Goal: Transaction & Acquisition: Purchase product/service

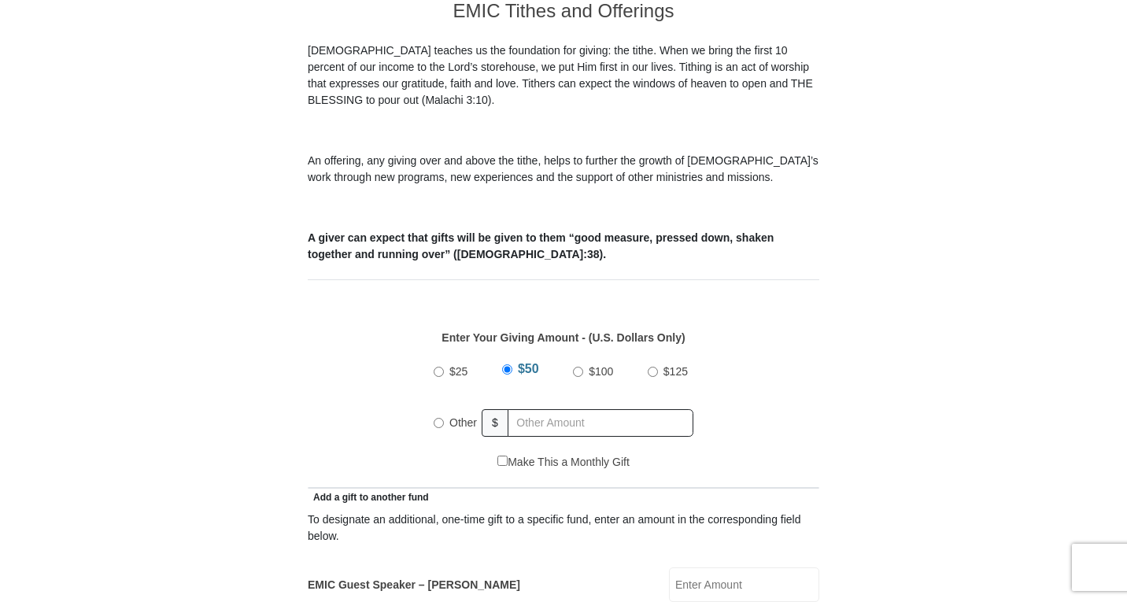
scroll to position [468, 0]
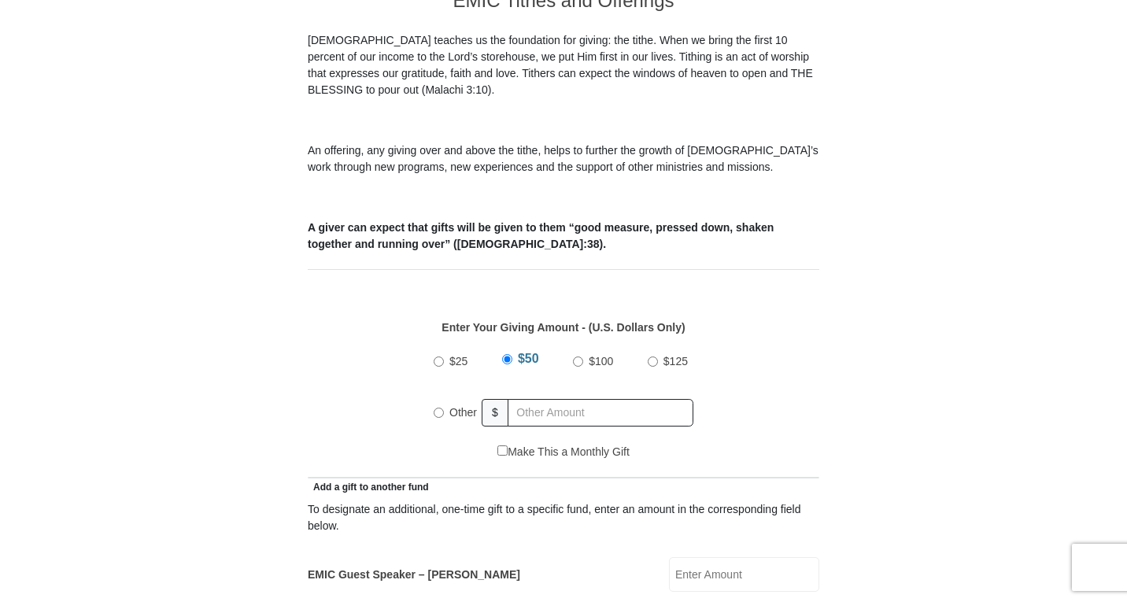
click at [435, 408] on input "Other" at bounding box center [439, 413] width 10 height 10
radio input "true"
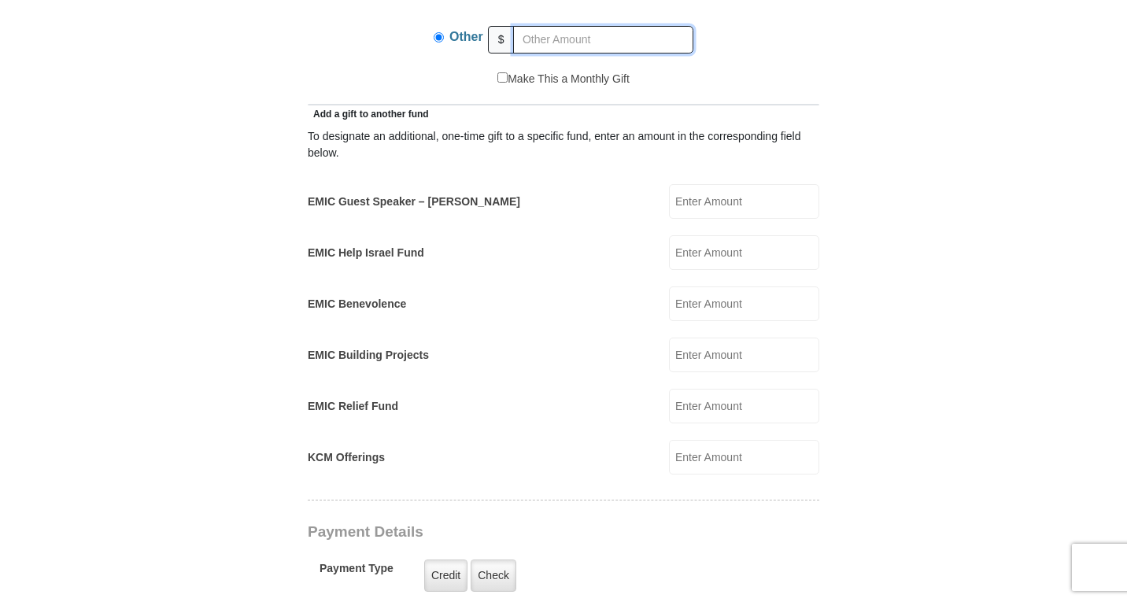
scroll to position [842, 0]
click at [707, 183] on input "EMIC Guest Speaker – Mike Evans" at bounding box center [744, 200] width 150 height 35
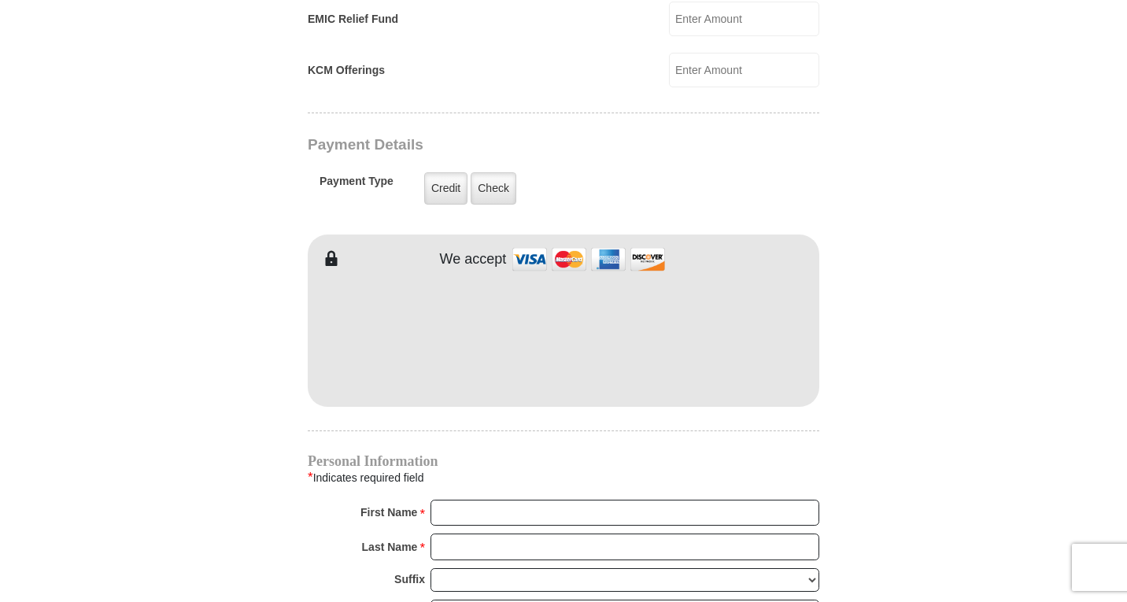
scroll to position [1230, 0]
type input "300"
click at [475, 501] on input "First Name *" at bounding box center [625, 512] width 389 height 27
type input "Lal"
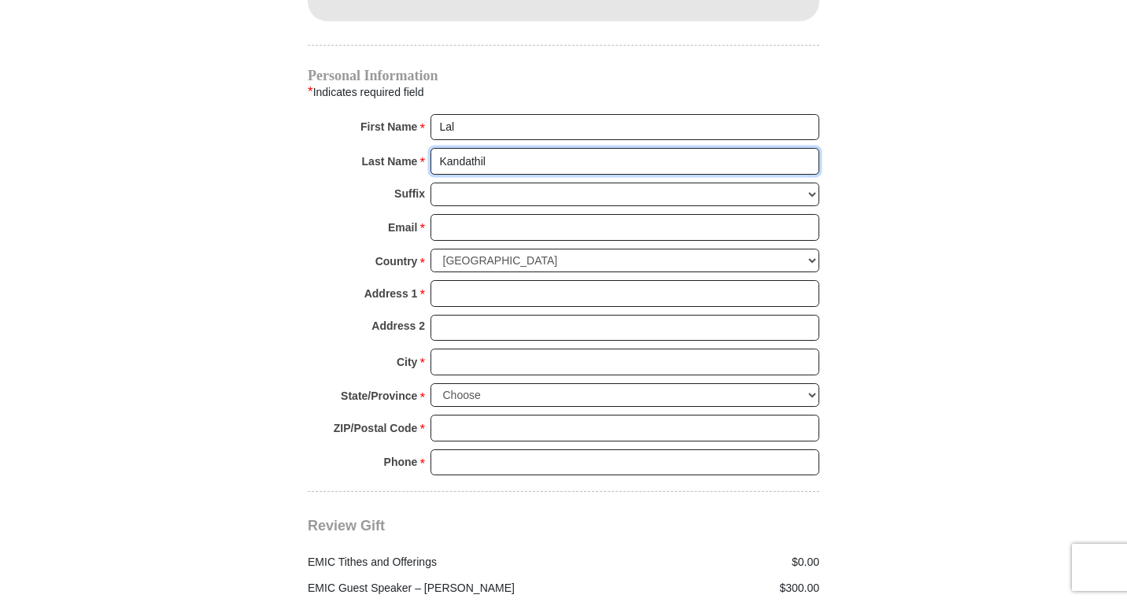
scroll to position [1617, 0]
type input "Kandathil"
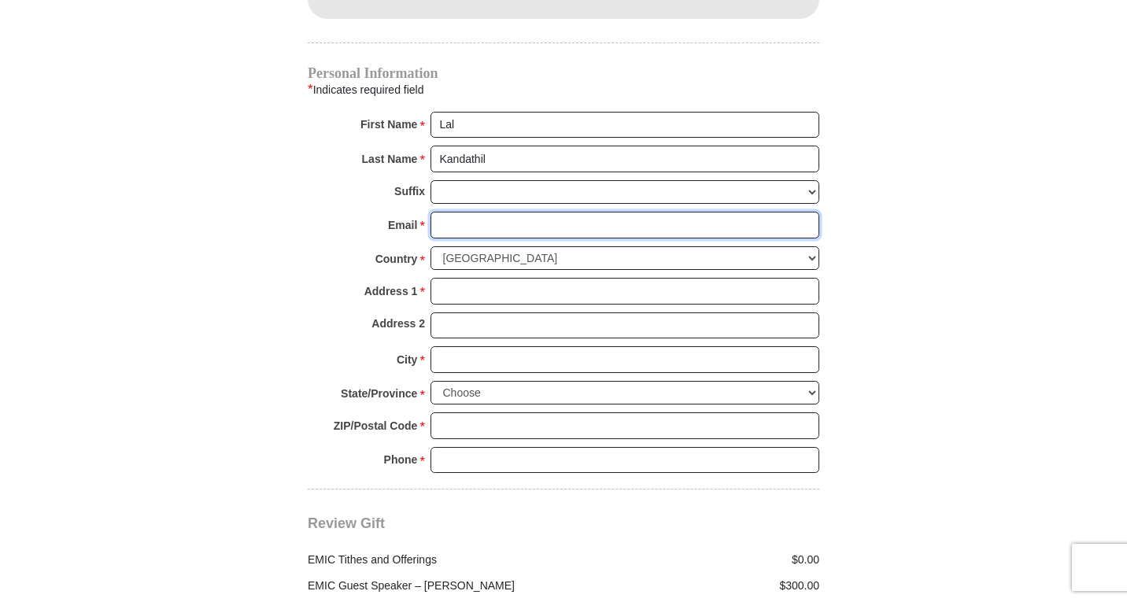
click at [489, 212] on input "Email *" at bounding box center [625, 225] width 389 height 27
type input "lalk2000@yahoo.com"
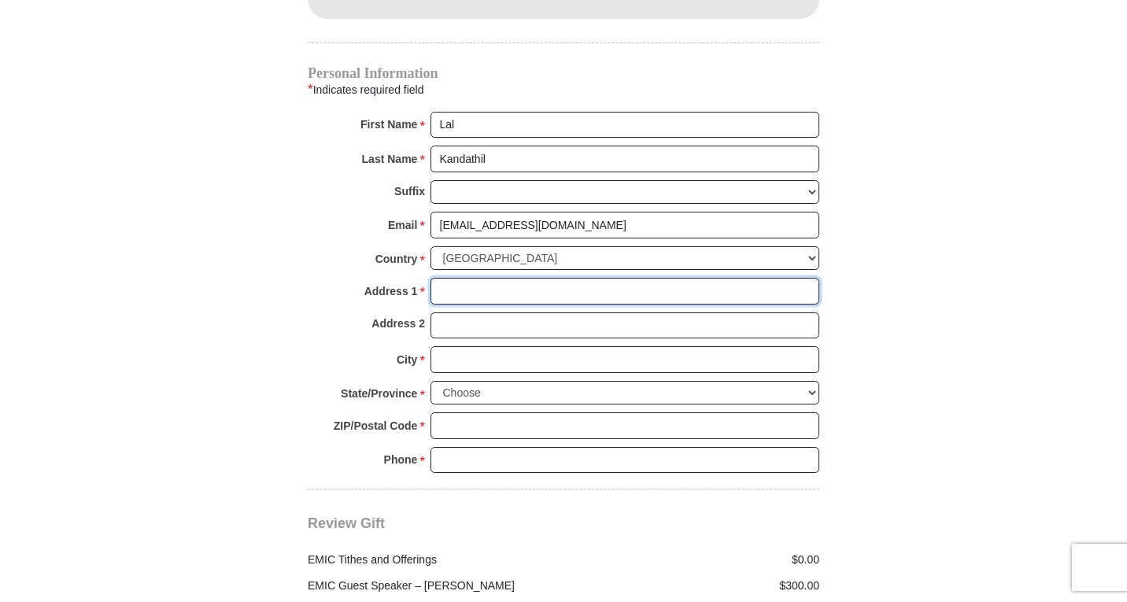
type input "5917 Creekside Drive"
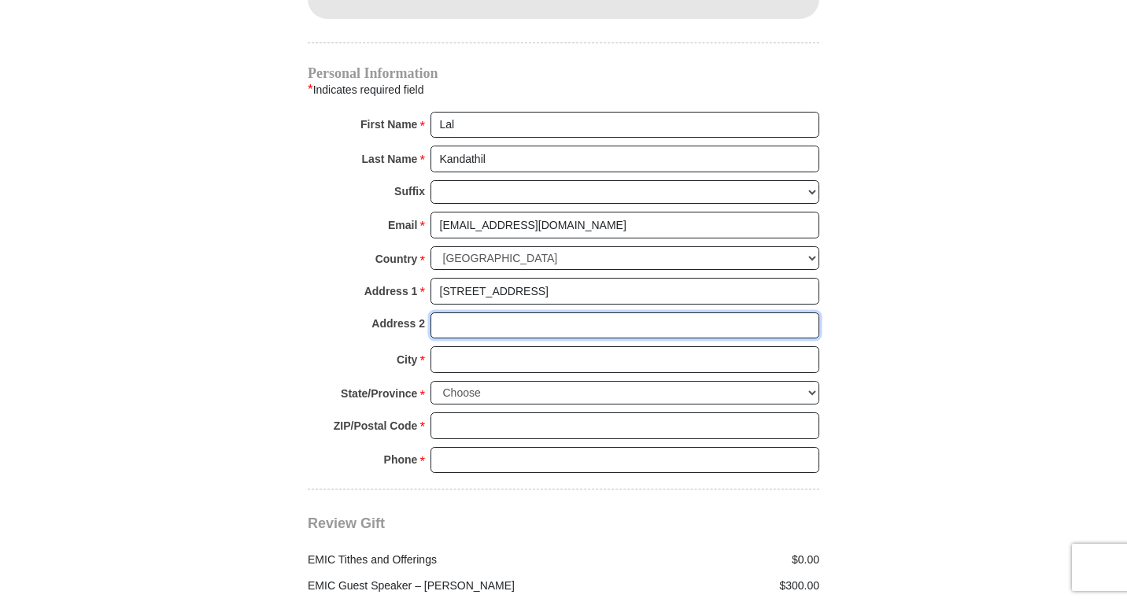
type input "5917 Creekside Dr"
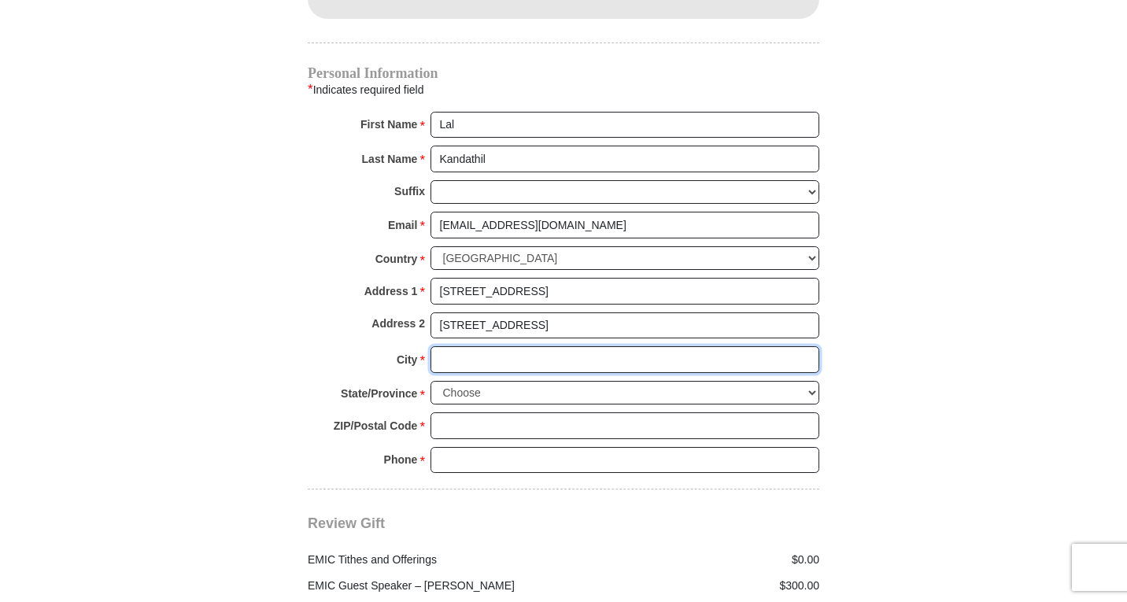
type input "North Richland Hills"
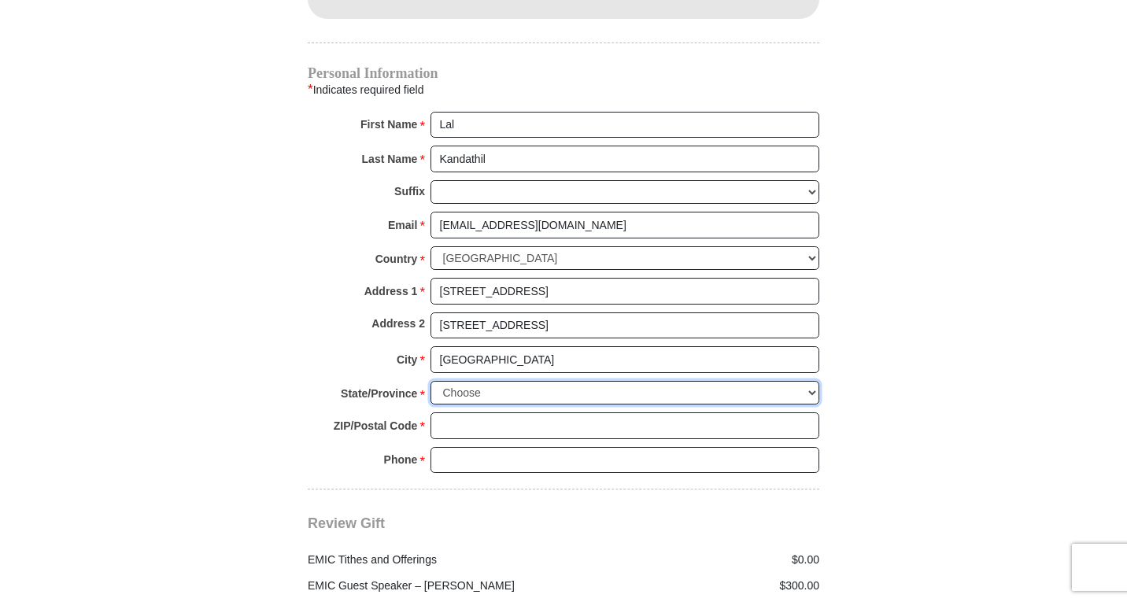
select select "TX"
type input "76180"
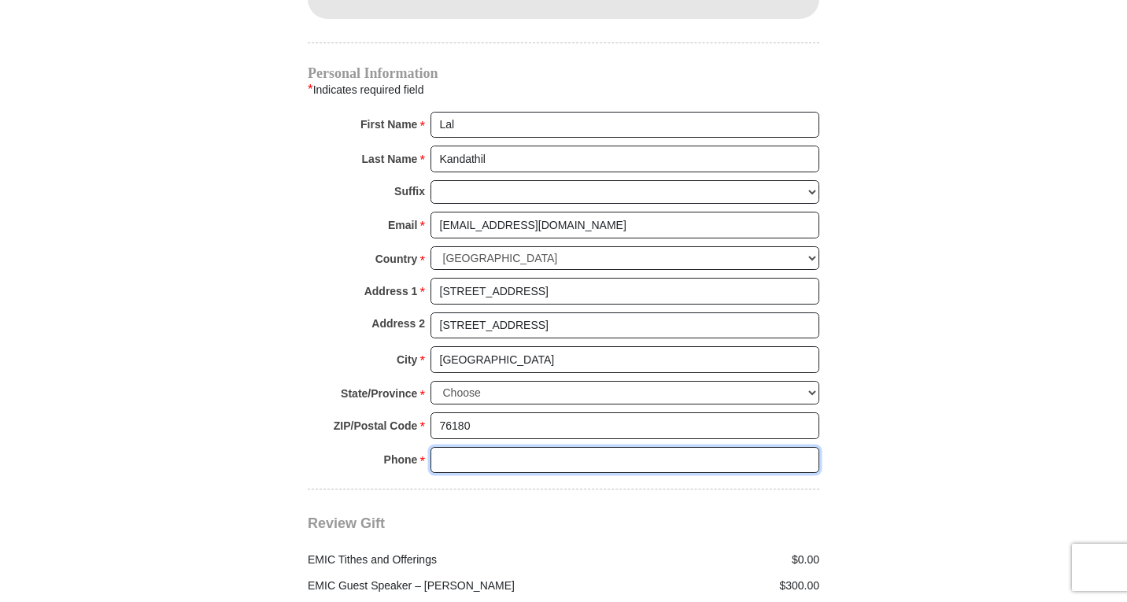
type input "8177890933"
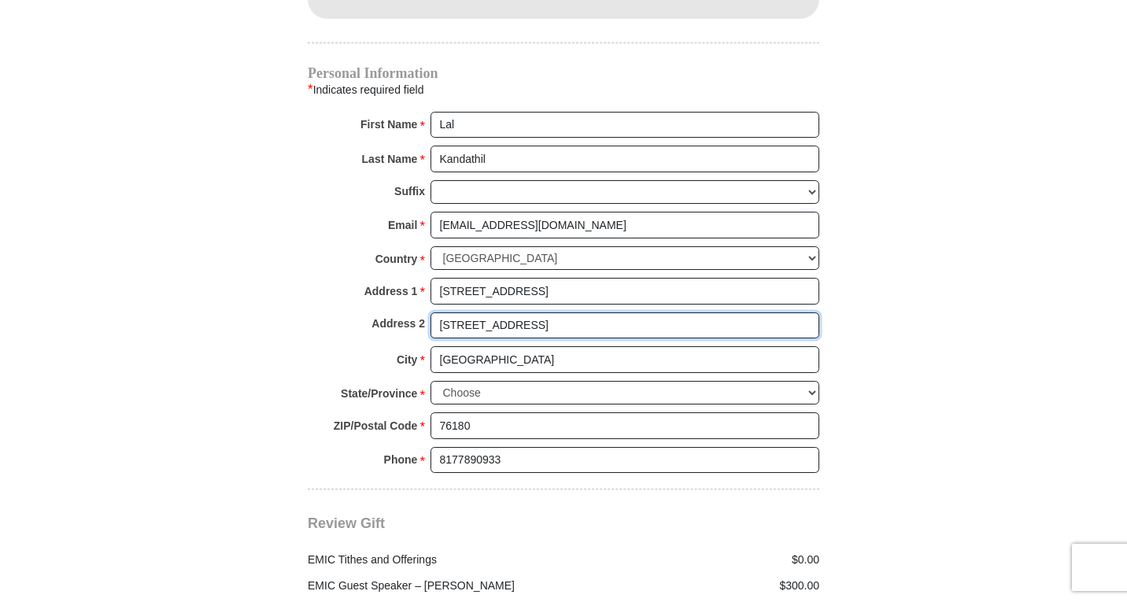
click at [542, 313] on input "5917 Creekside Dr" at bounding box center [625, 326] width 389 height 27
type input "5"
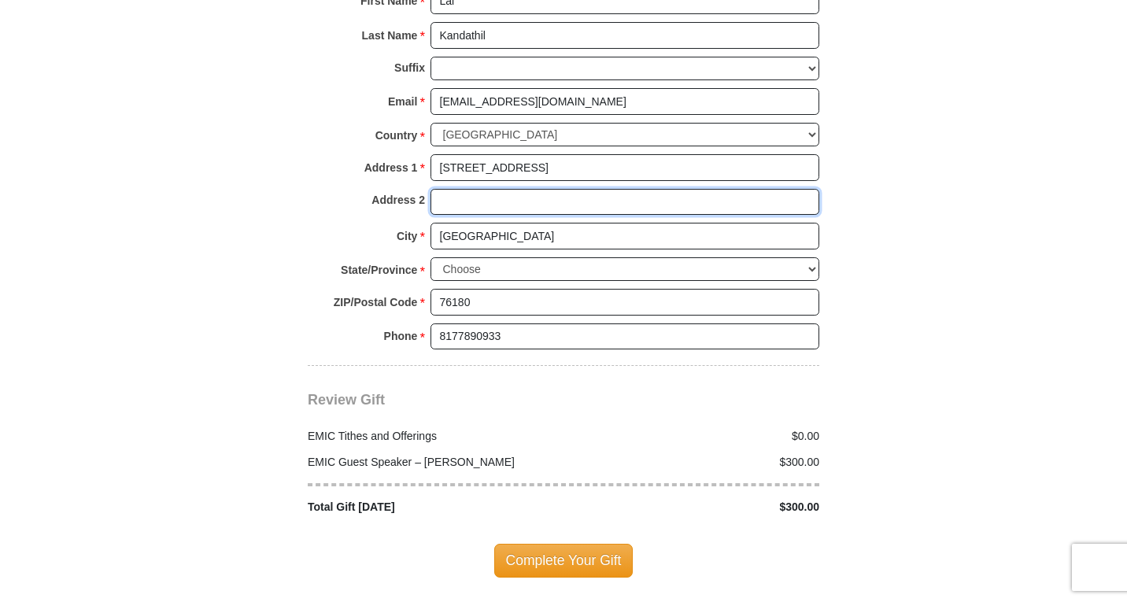
scroll to position [1741, 0]
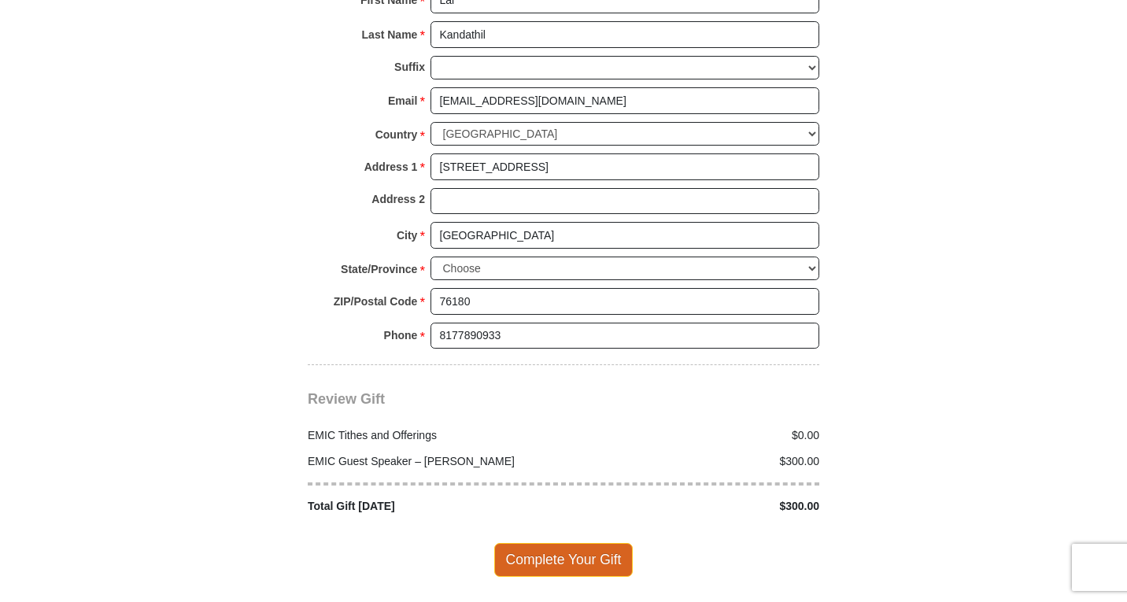
click at [576, 543] on span "Complete Your Gift" at bounding box center [563, 559] width 139 height 33
